Goal: Task Accomplishment & Management: Manage account settings

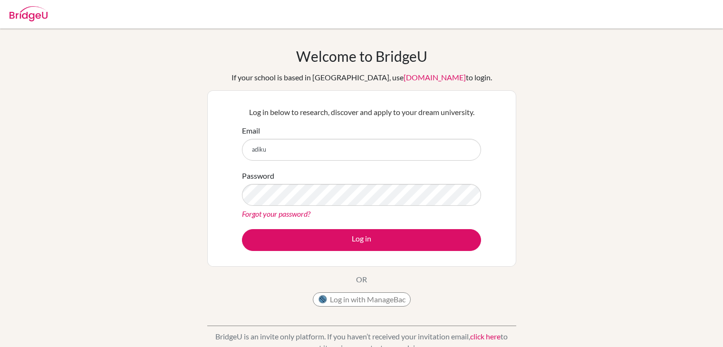
scroll to position [64, 0]
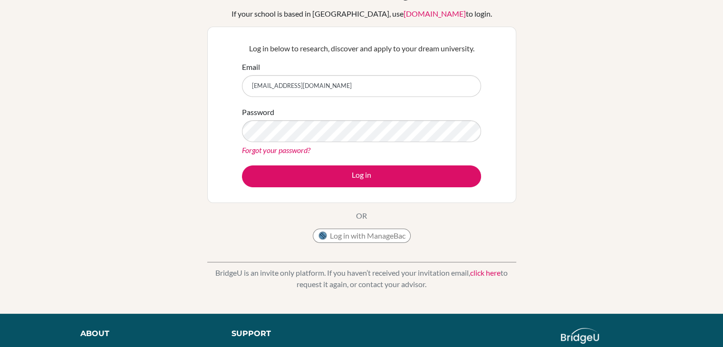
type input "adiku@gisu.ac.ug"
click at [242, 165] on button "Log in" at bounding box center [361, 176] width 239 height 22
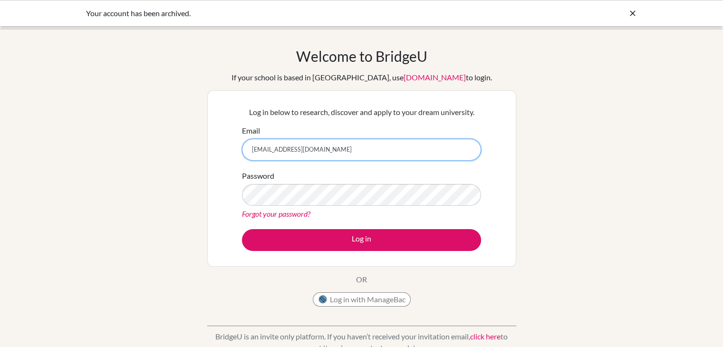
type input "adiku@gisu.ac.ug"
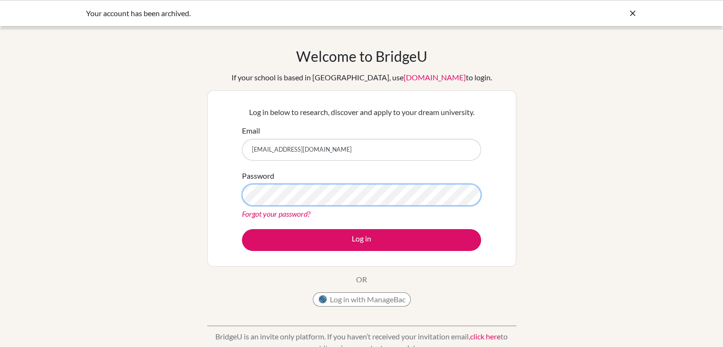
click at [242, 229] on button "Log in" at bounding box center [361, 240] width 239 height 22
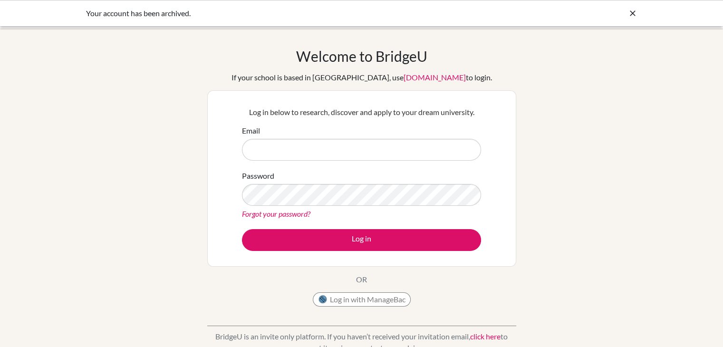
click at [627, 19] on div "Your account has been archived." at bounding box center [361, 13] width 723 height 26
click at [636, 13] on icon at bounding box center [633, 14] width 10 height 10
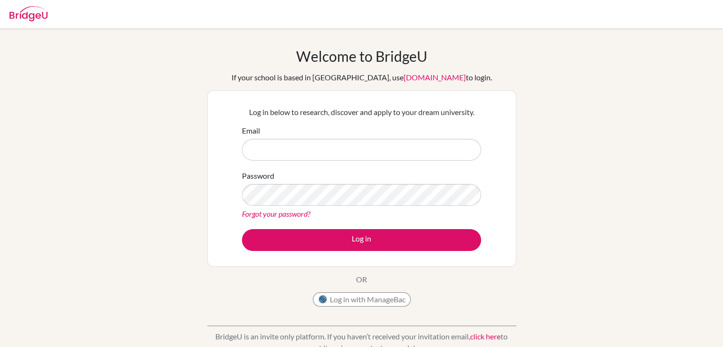
click at [19, 16] on img at bounding box center [29, 13] width 38 height 15
click at [25, 16] on img at bounding box center [29, 13] width 38 height 15
